Goal: Navigation & Orientation: Find specific page/section

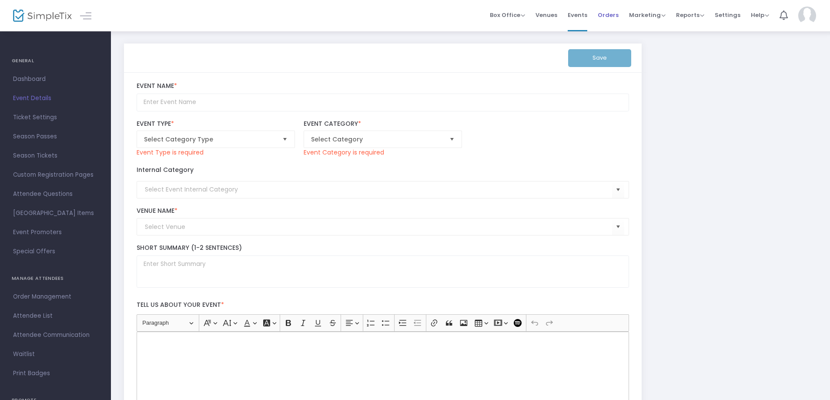
click at [611, 15] on span "Orders" at bounding box center [608, 15] width 21 height 22
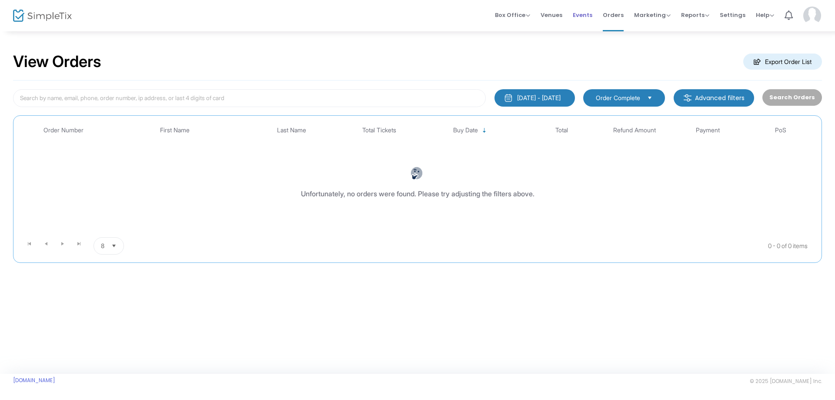
click at [587, 14] on span "Events" at bounding box center [583, 15] width 20 height 22
